Goal: Task Accomplishment & Management: Use online tool/utility

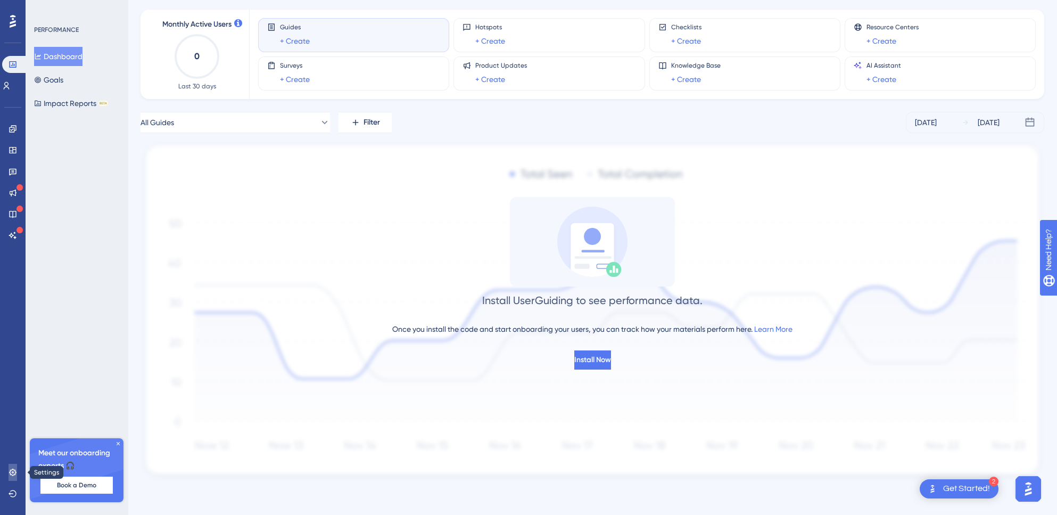
click at [13, 469] on icon at bounding box center [12, 471] width 7 height 7
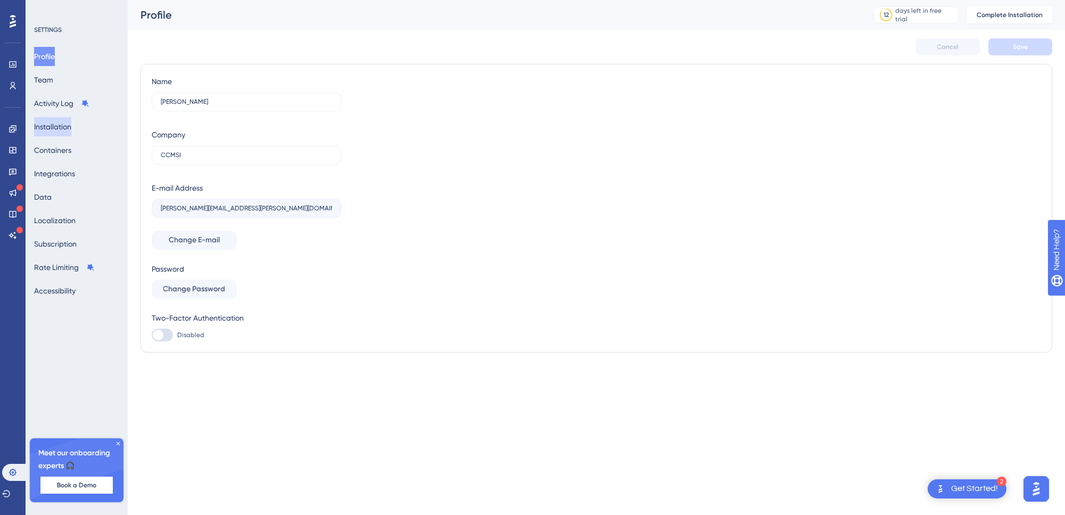
click at [71, 127] on button "Installation" at bounding box center [52, 126] width 37 height 19
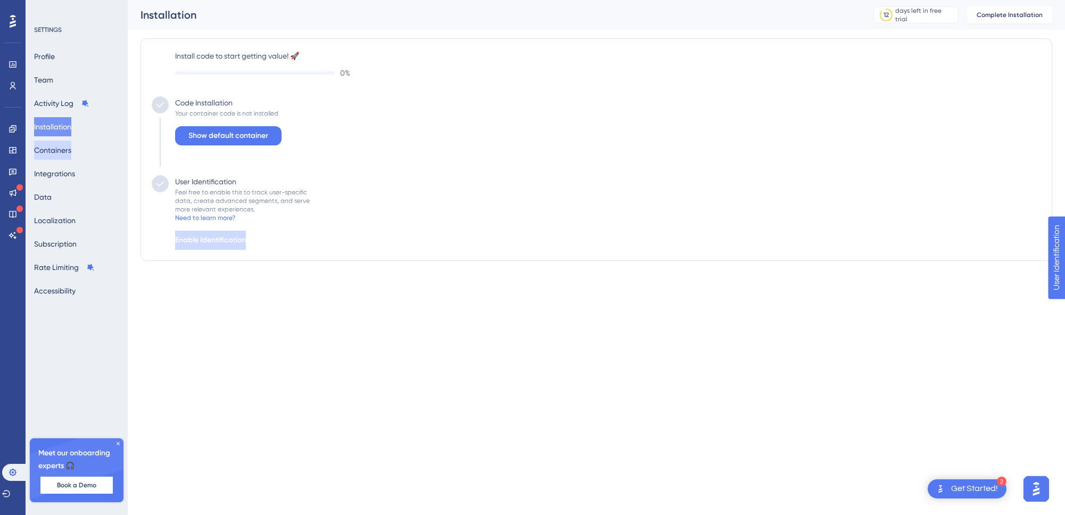
click at [55, 145] on button "Containers" at bounding box center [52, 150] width 37 height 19
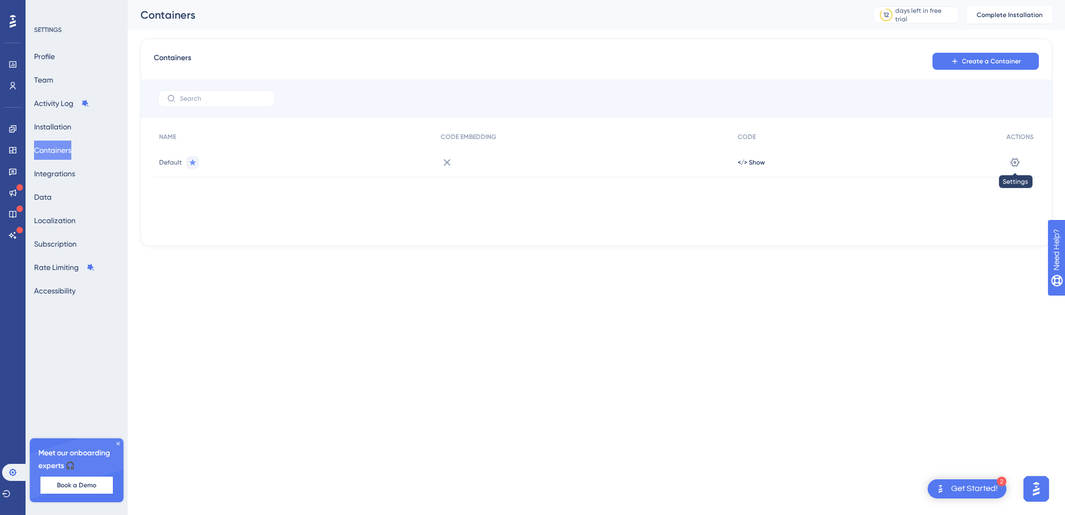
click at [1015, 163] on icon at bounding box center [1015, 162] width 11 height 11
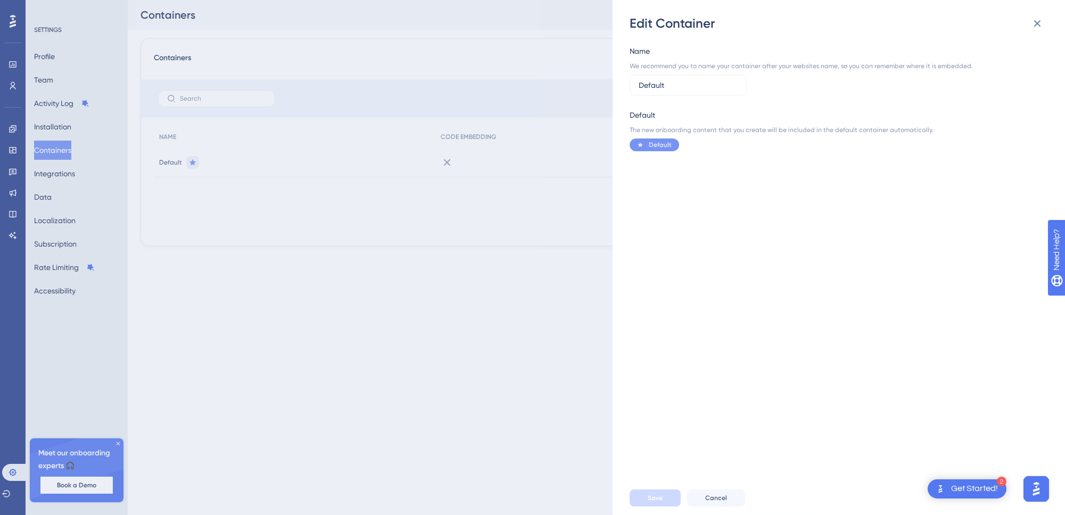
click at [505, 250] on div "Edit Container Name We recommend you to name your container after your websites…" at bounding box center [532, 257] width 1065 height 515
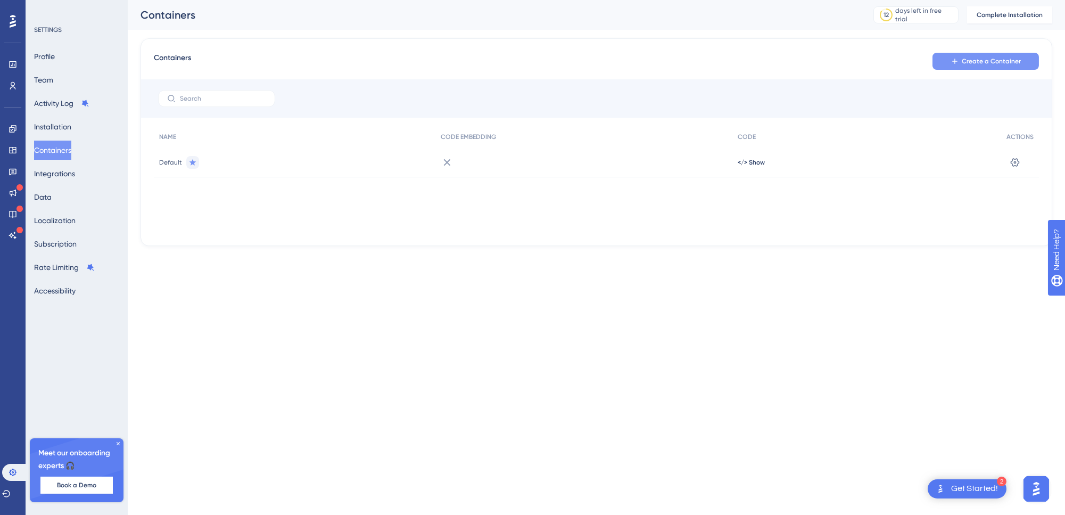
click at [954, 59] on icon at bounding box center [955, 61] width 9 height 9
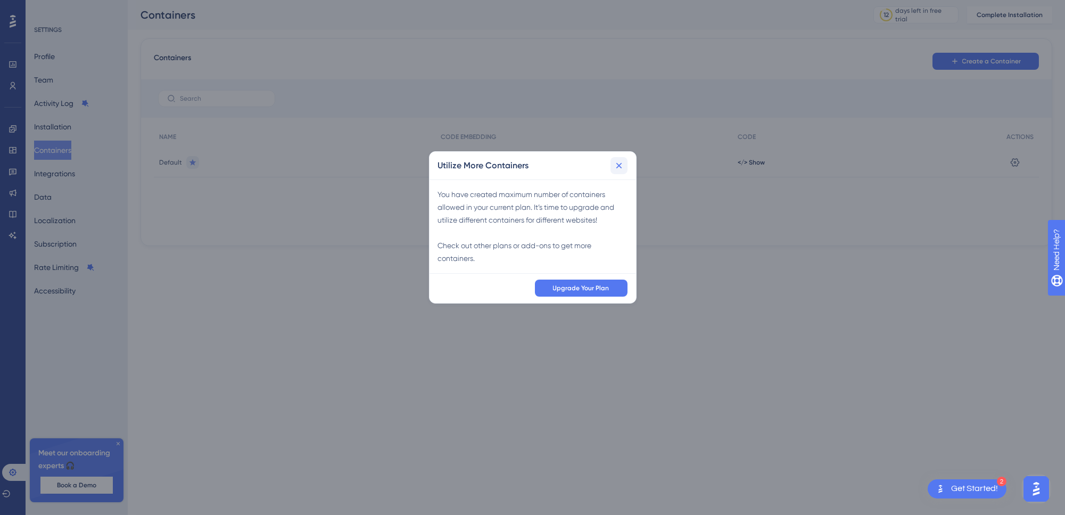
click at [623, 161] on icon at bounding box center [619, 165] width 11 height 11
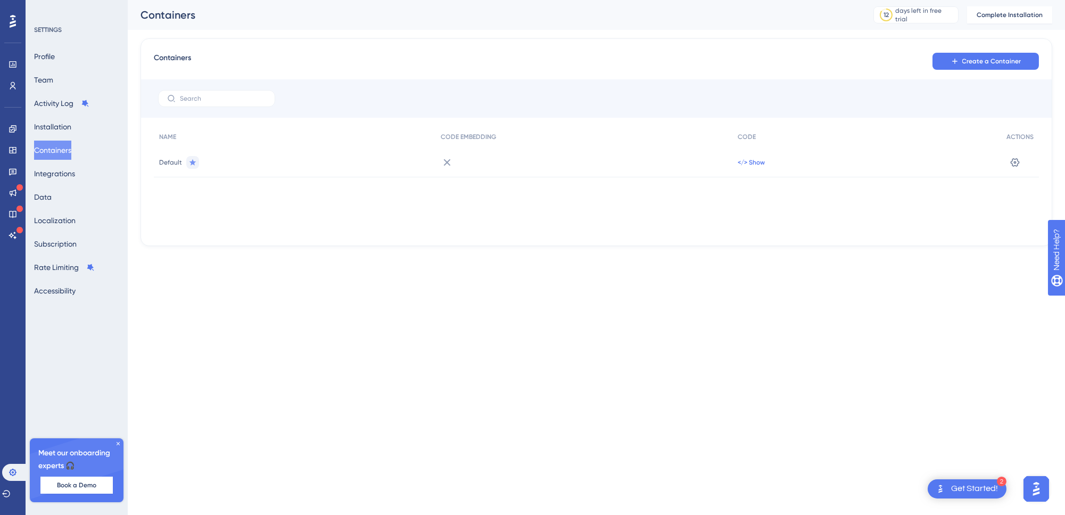
click at [756, 159] on span "</> Show" at bounding box center [751, 162] width 27 height 9
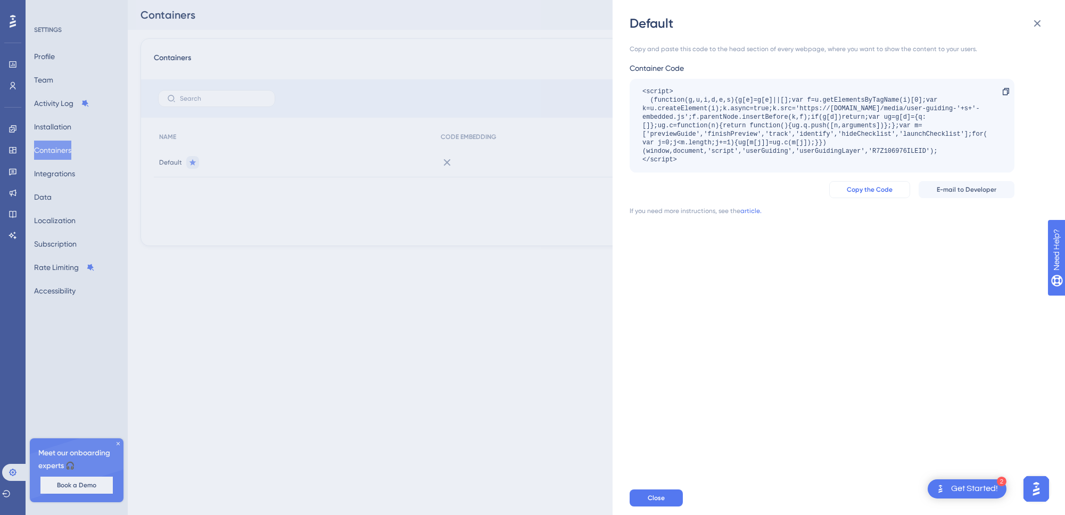
click at [876, 187] on span "Copy the Code" at bounding box center [870, 189] width 46 height 9
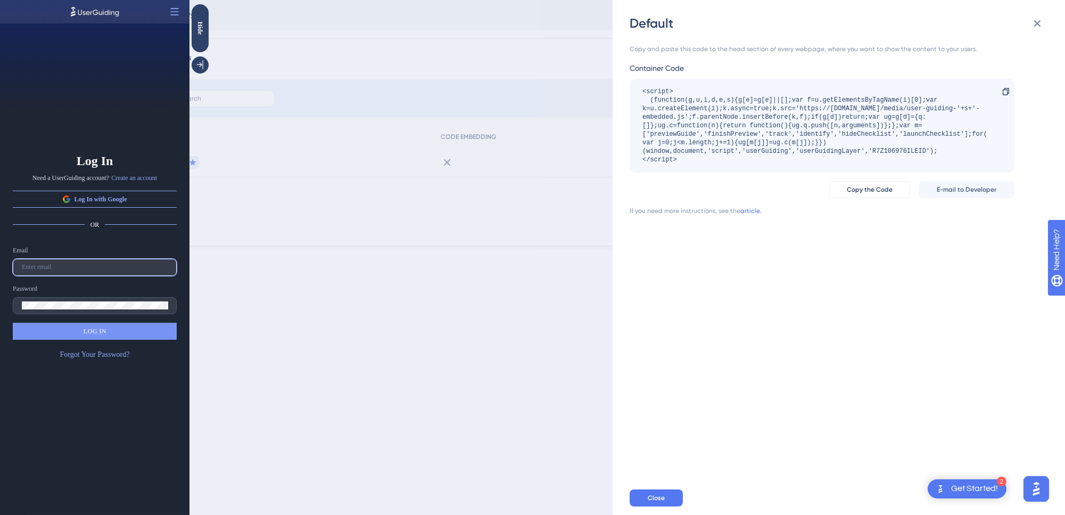
click at [104, 267] on input "text" at bounding box center [95, 266] width 146 height 7
paste input "[PERSON_NAME][EMAIL_ADDRESS][PERSON_NAME][DOMAIN_NAME]"
type input "[PERSON_NAME][EMAIL_ADDRESS][PERSON_NAME][DOMAIN_NAME]"
click at [99, 299] on label at bounding box center [95, 305] width 164 height 17
click at [76, 329] on button "LOG IN" at bounding box center [95, 331] width 164 height 17
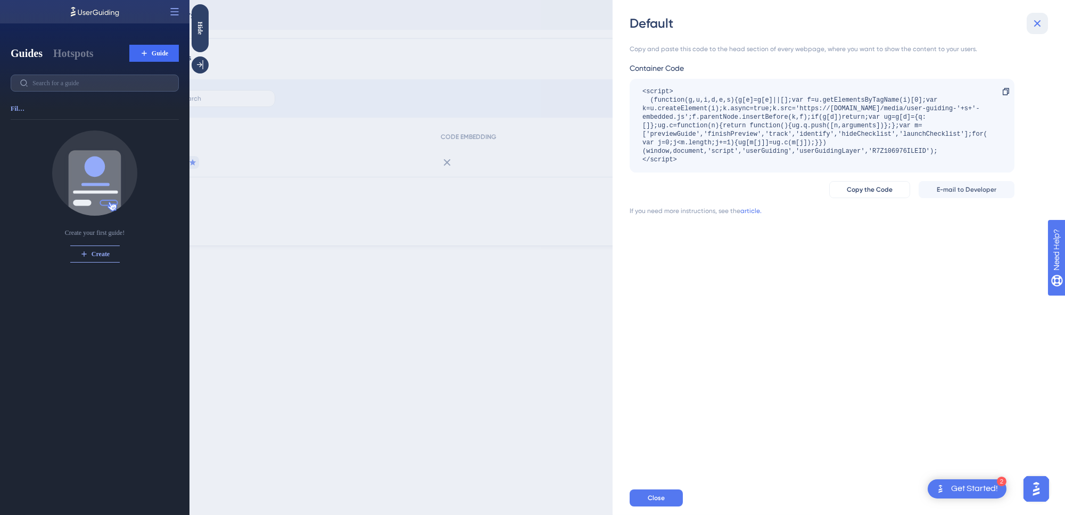
click at [1036, 15] on button at bounding box center [1037, 23] width 21 height 21
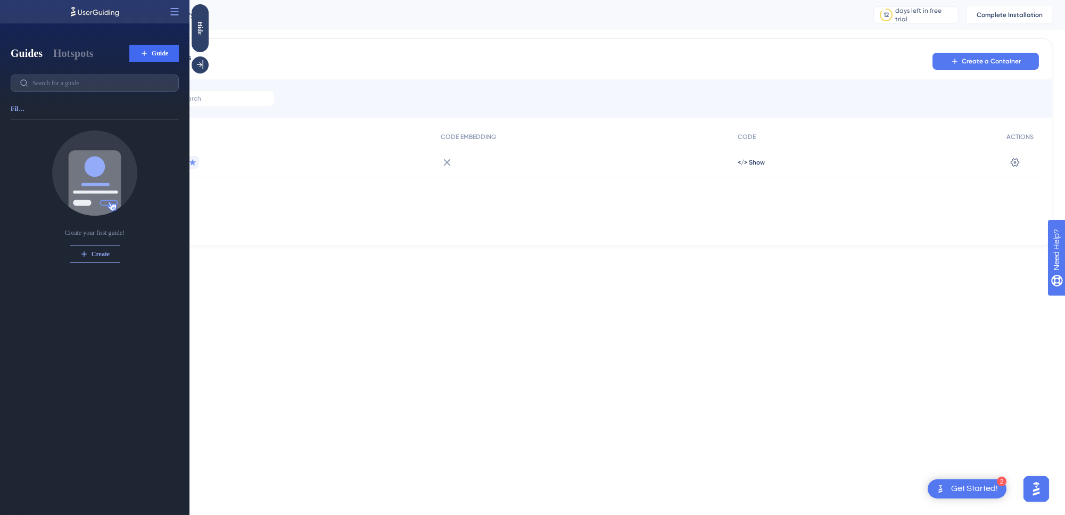
click at [160, 41] on div "Guides Hotspots Guide Filter Create your first guide! Create" at bounding box center [94, 257] width 189 height 515
click at [152, 52] on span "Guide" at bounding box center [160, 53] width 17 height 9
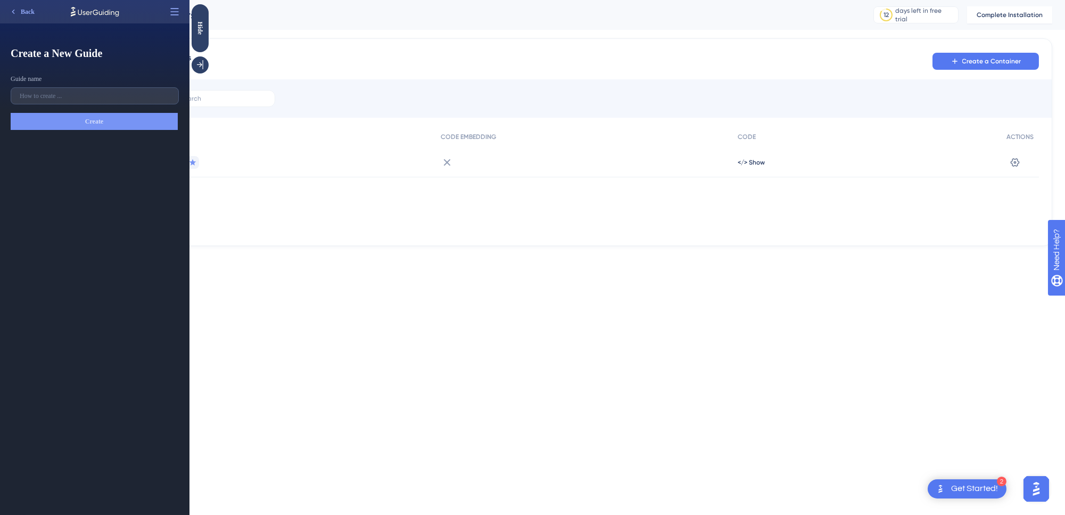
click at [693, 82] on div at bounding box center [596, 98] width 911 height 38
click at [24, 11] on span "Back" at bounding box center [28, 11] width 14 height 9
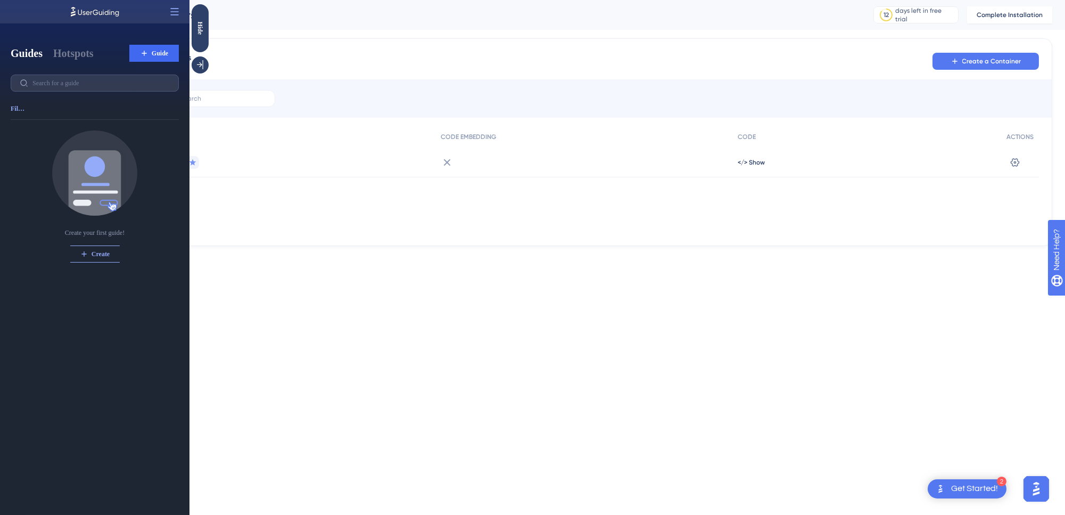
click at [24, 11] on div at bounding box center [94, 11] width 189 height 23
